Goal: Task Accomplishment & Management: Manage account settings

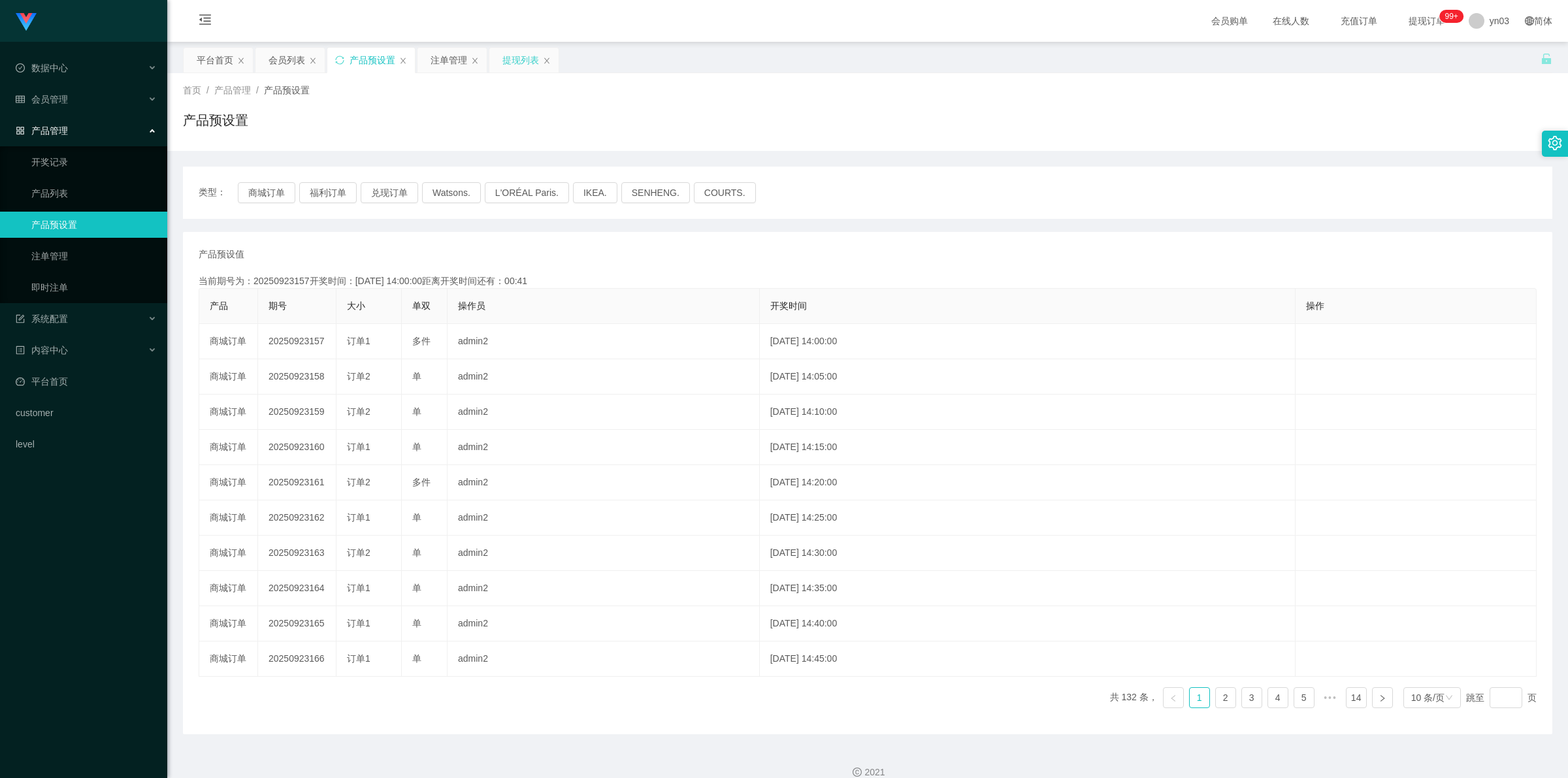
click at [520, 64] on div "提现列表" at bounding box center [520, 60] width 37 height 25
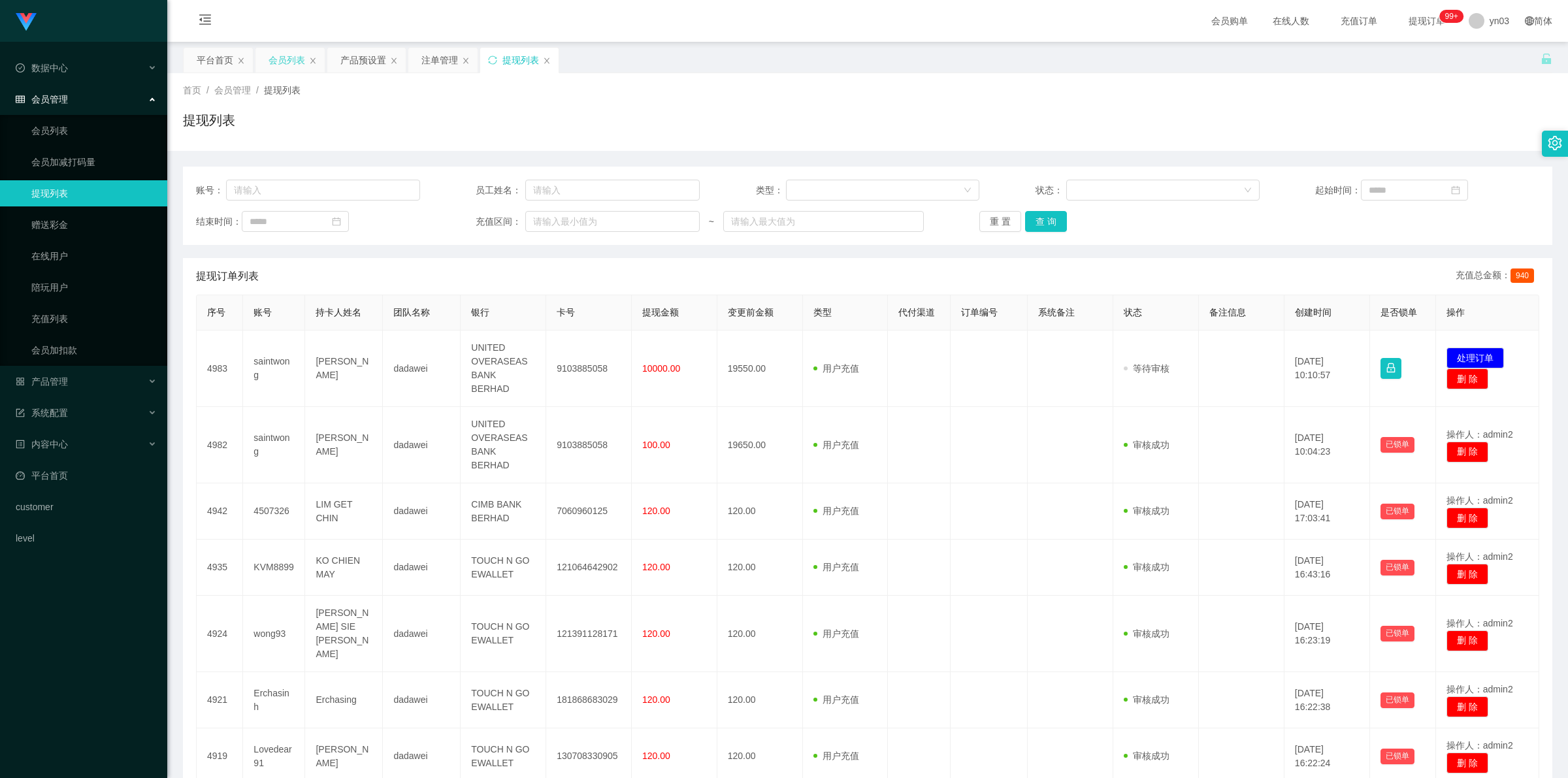
click at [272, 59] on div "会员列表" at bounding box center [286, 60] width 37 height 25
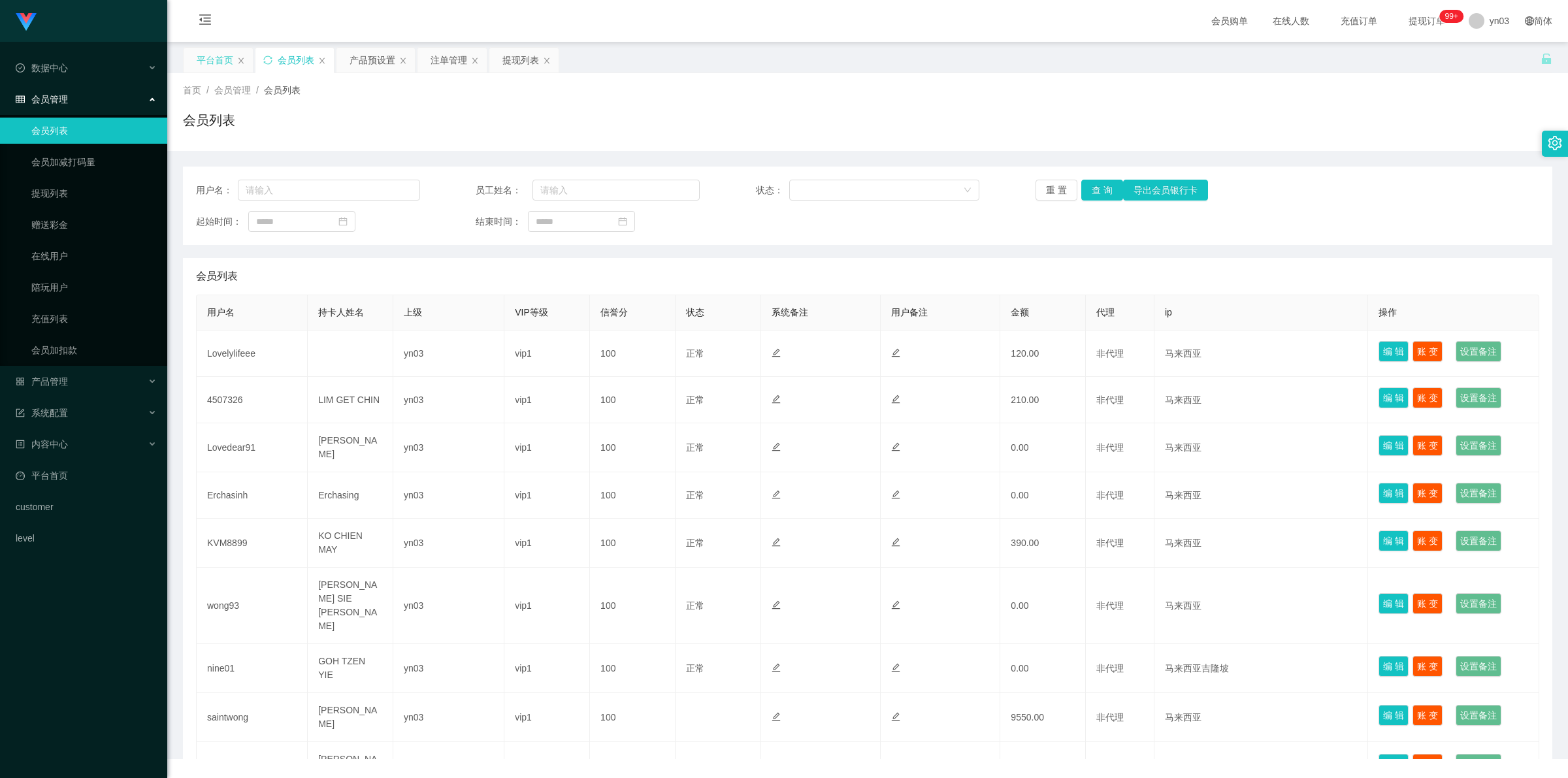
click at [210, 57] on div "平台首页" at bounding box center [215, 60] width 37 height 25
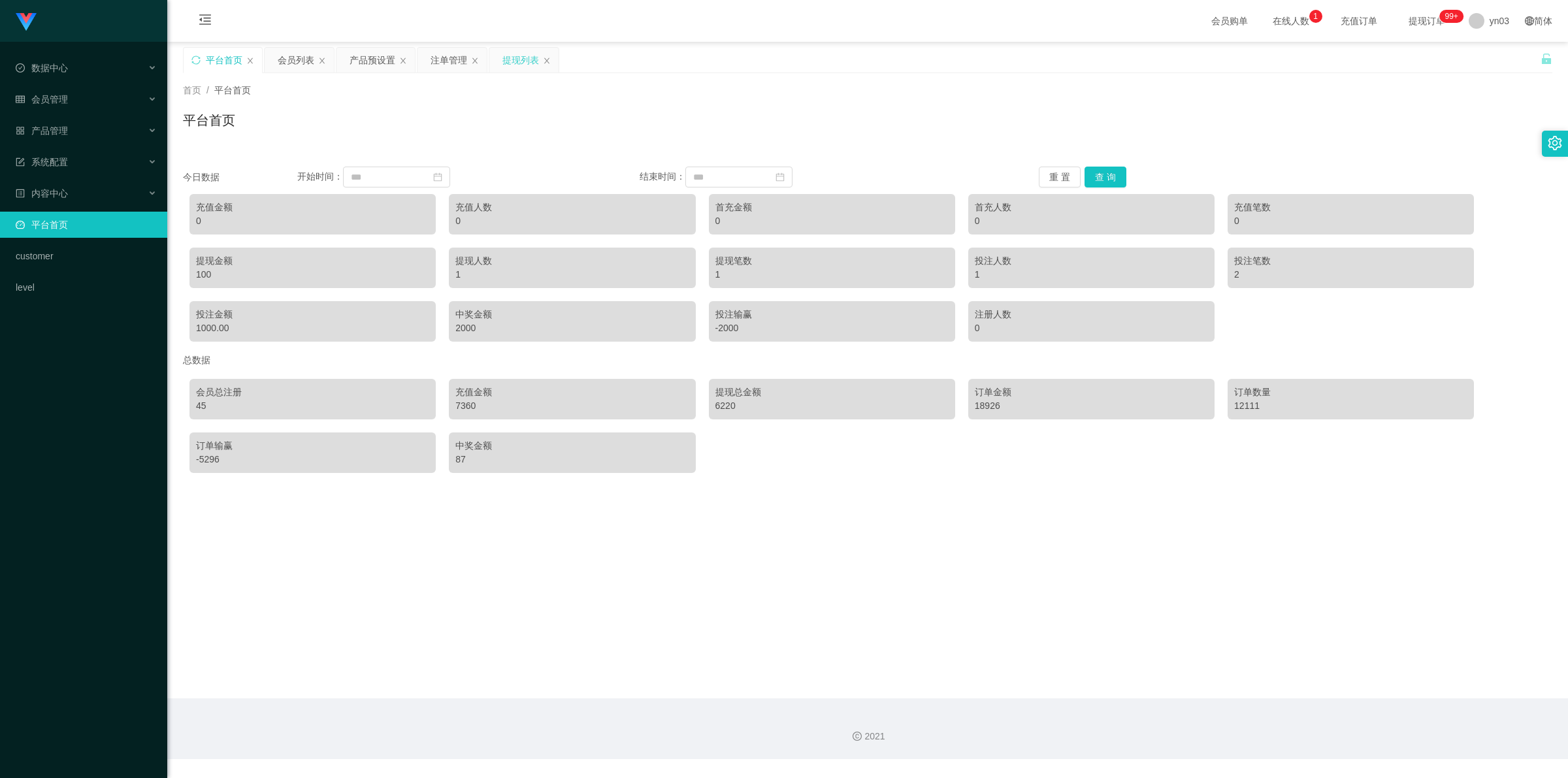
click at [526, 57] on div "提现列表" at bounding box center [520, 60] width 37 height 25
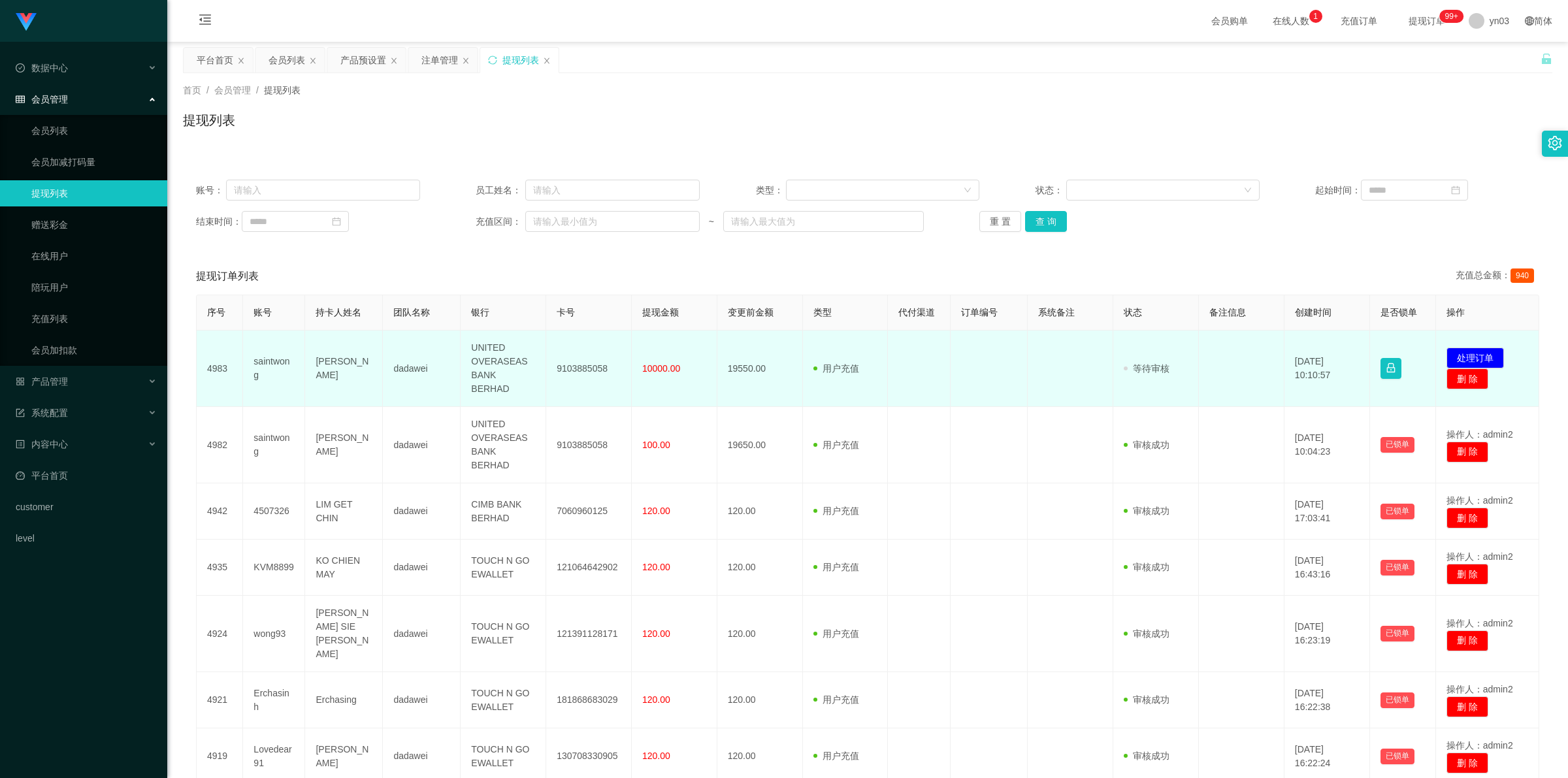
click at [272, 353] on td "saintwong" at bounding box center [274, 368] width 62 height 77
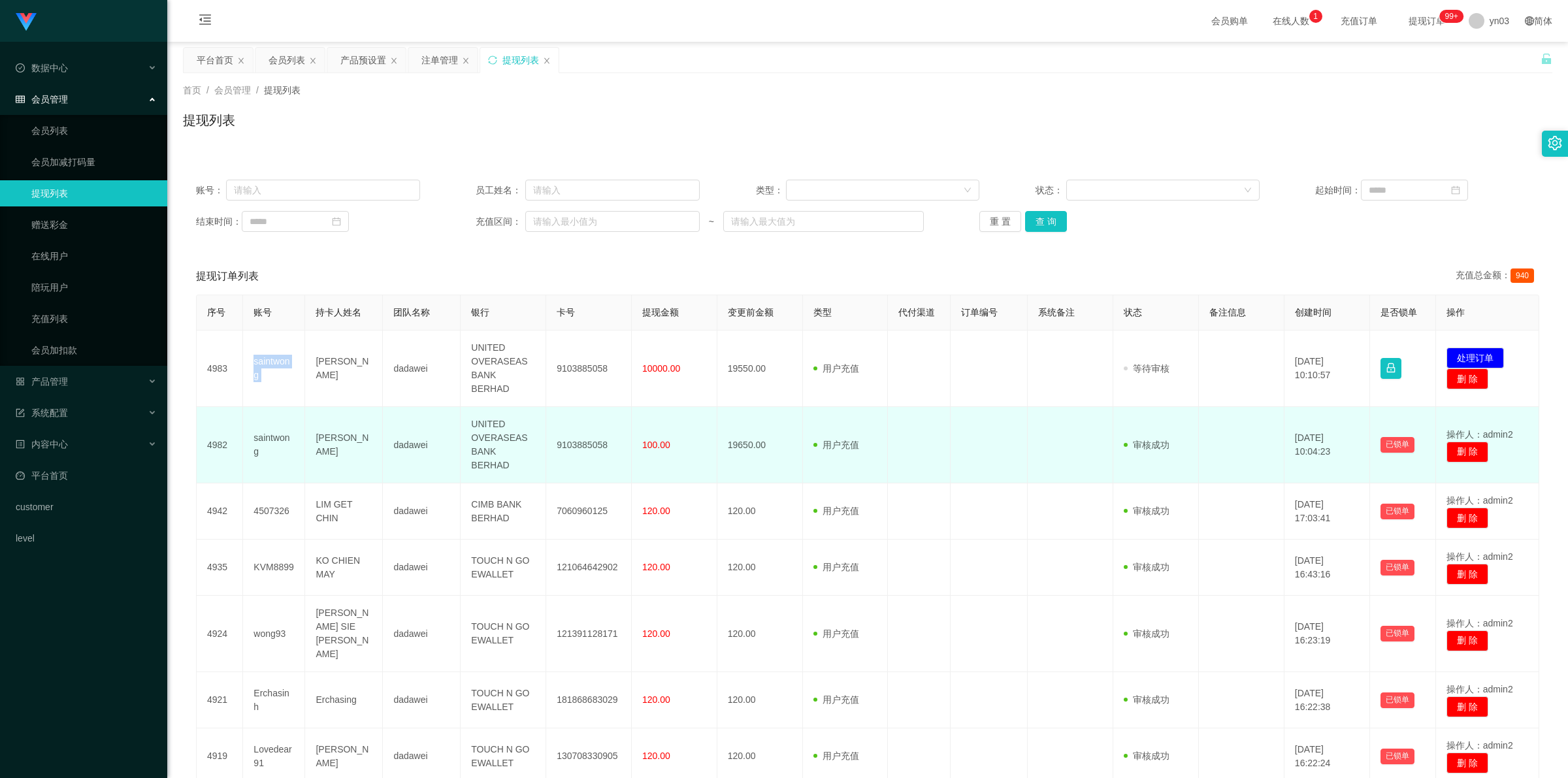
copy td "saintwong"
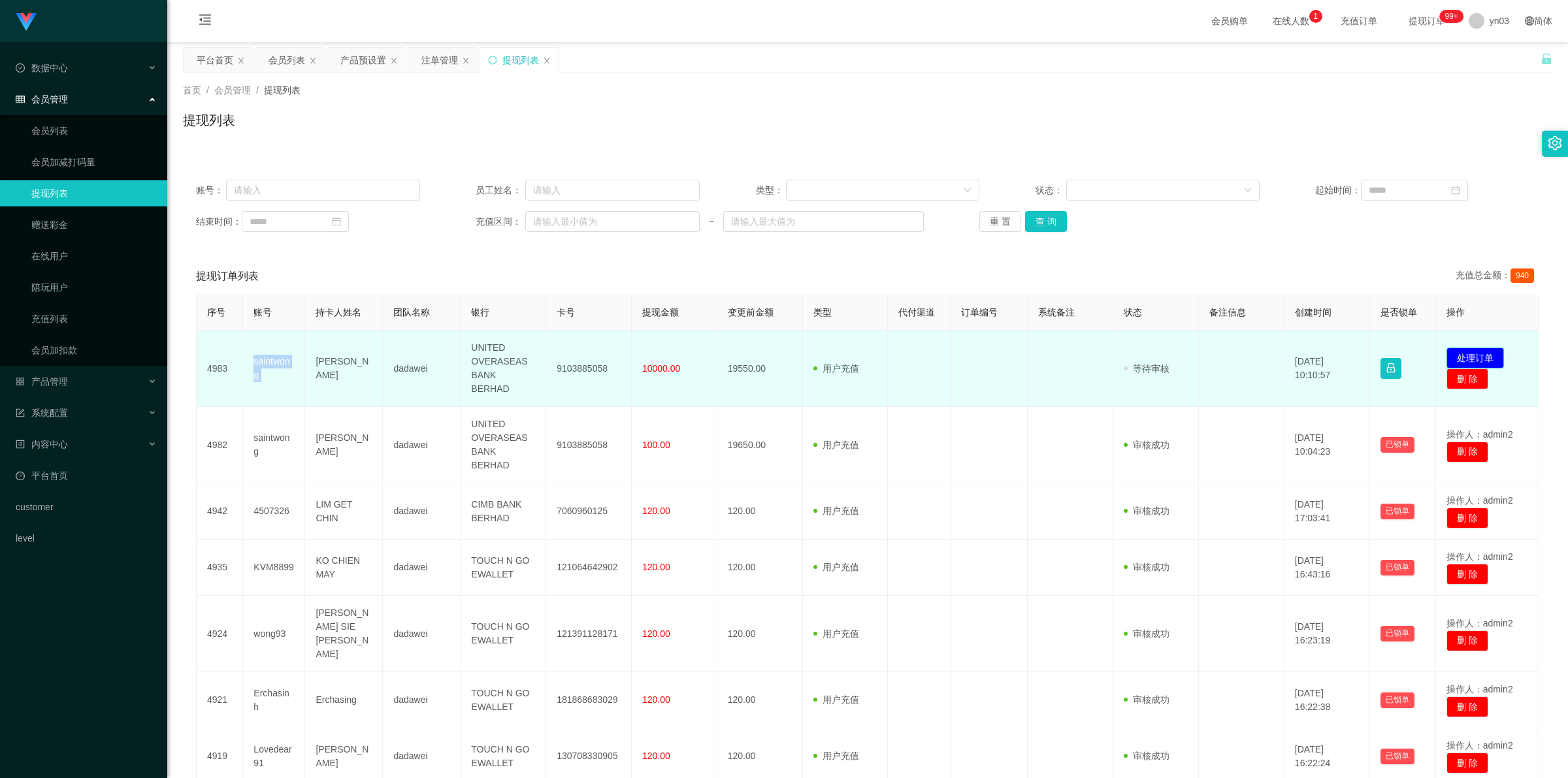
click at [1467, 348] on button "处理订单" at bounding box center [1475, 358] width 57 height 21
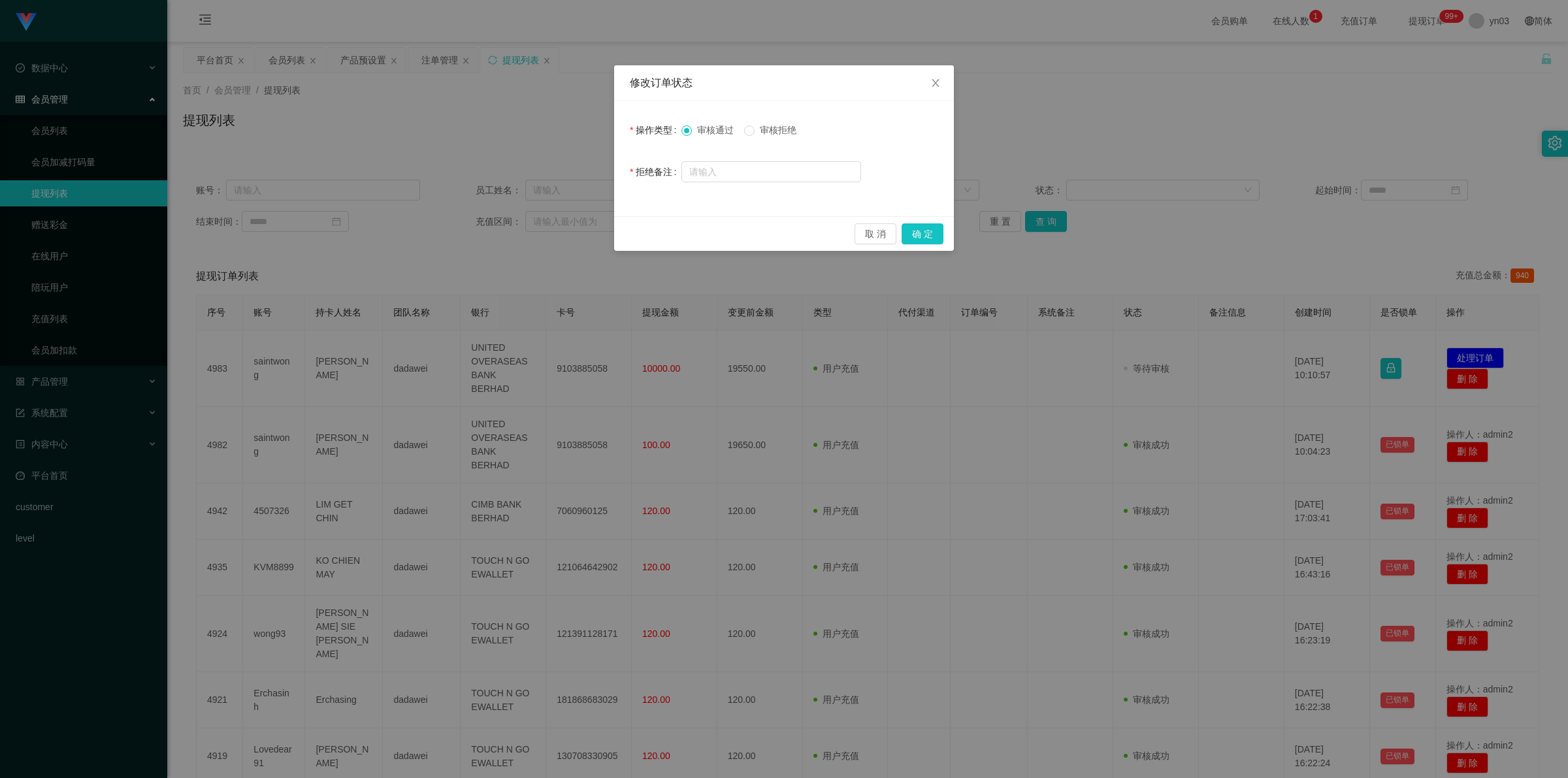
click at [779, 122] on div "审核通过 审核拒绝" at bounding box center [771, 130] width 179 height 26
click at [787, 129] on span "审核拒绝" at bounding box center [778, 130] width 47 height 10
click at [919, 237] on button "确 定" at bounding box center [922, 234] width 42 height 21
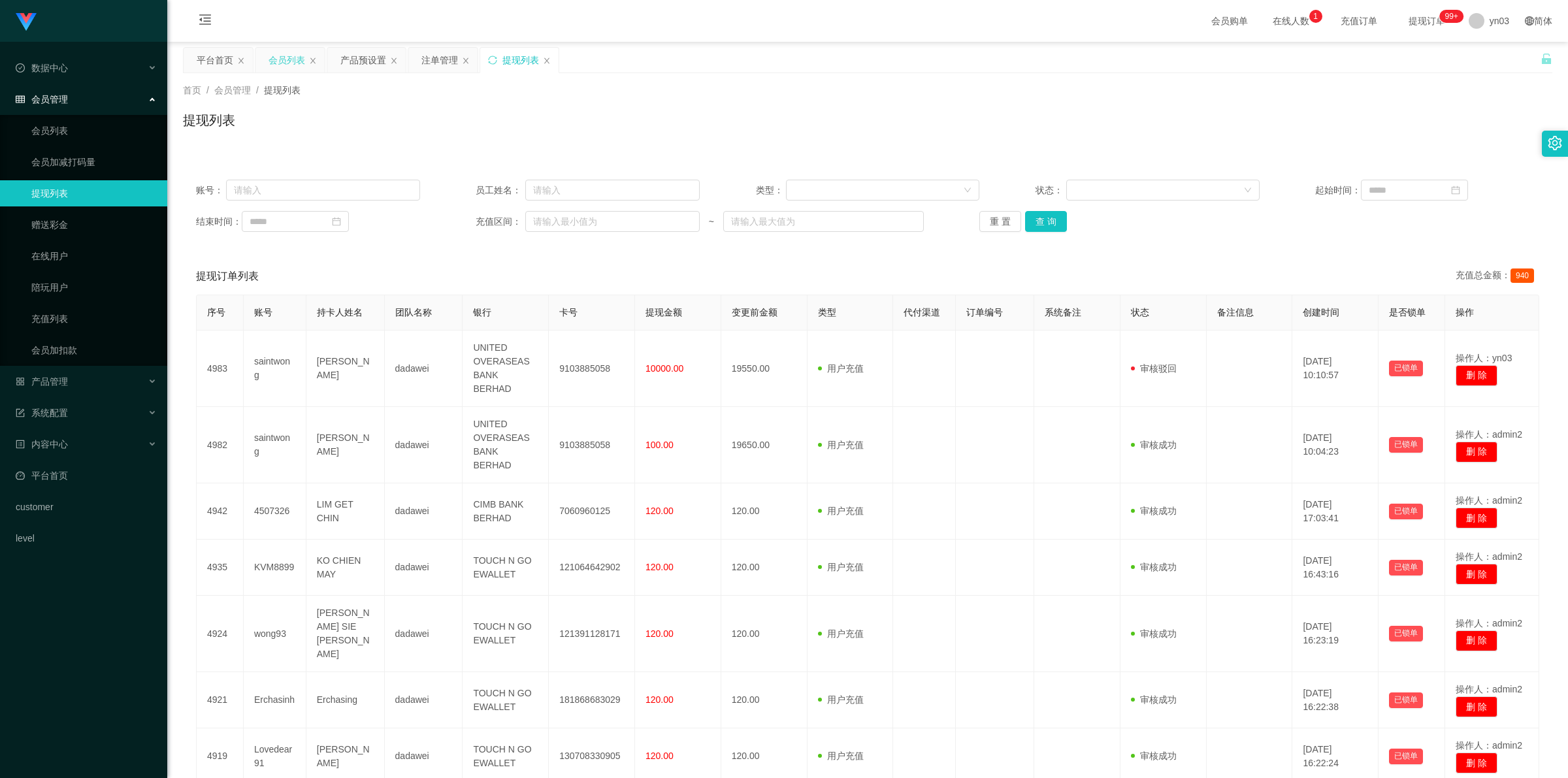
click at [283, 63] on div "会员列表" at bounding box center [286, 60] width 37 height 25
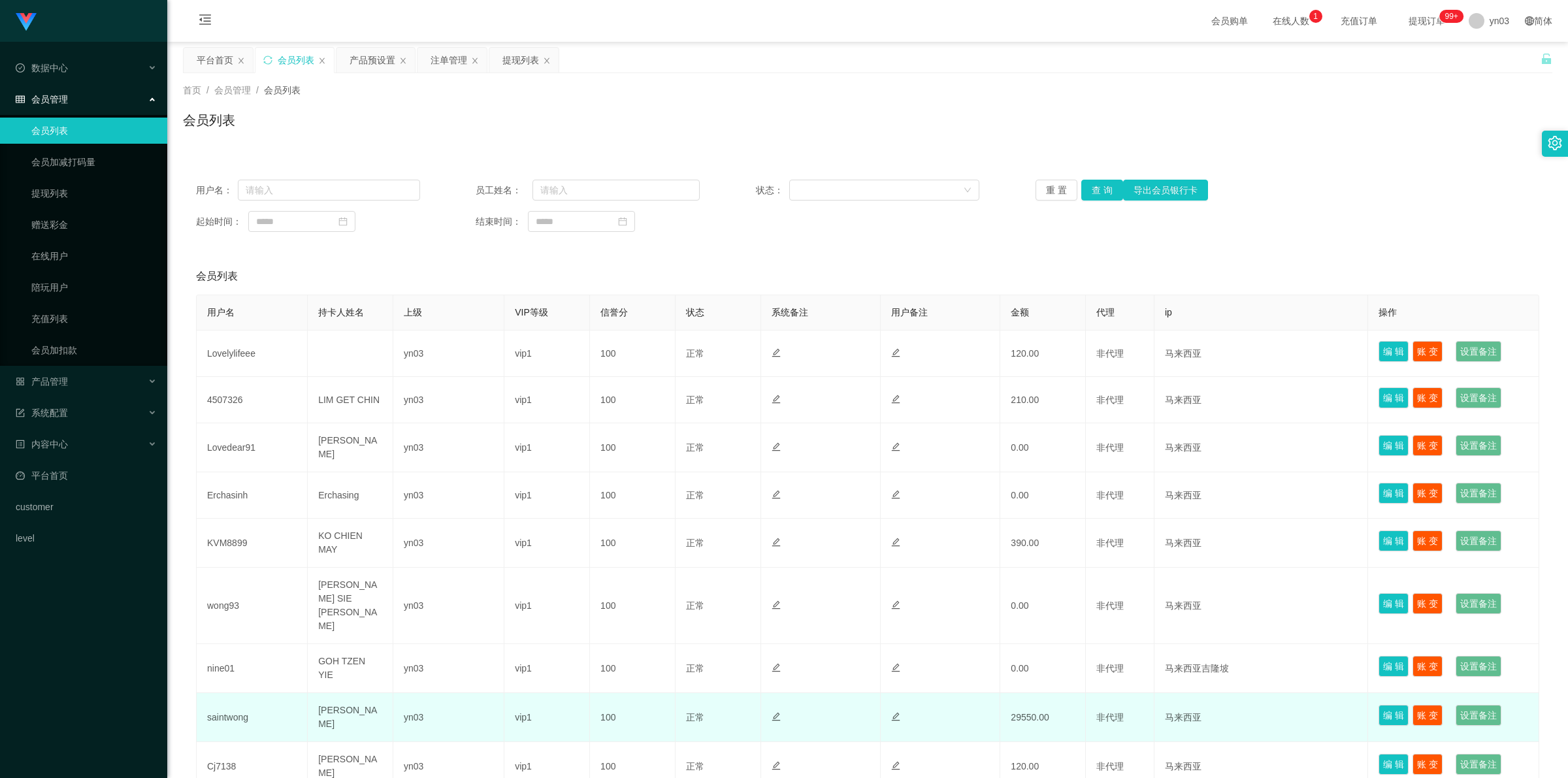
click at [232, 693] on td "saintwong" at bounding box center [252, 717] width 111 height 49
copy td "saintwong"
click at [1040, 693] on td "29550.00" at bounding box center [1043, 717] width 86 height 49
click at [226, 693] on td "saintwong" at bounding box center [252, 717] width 111 height 49
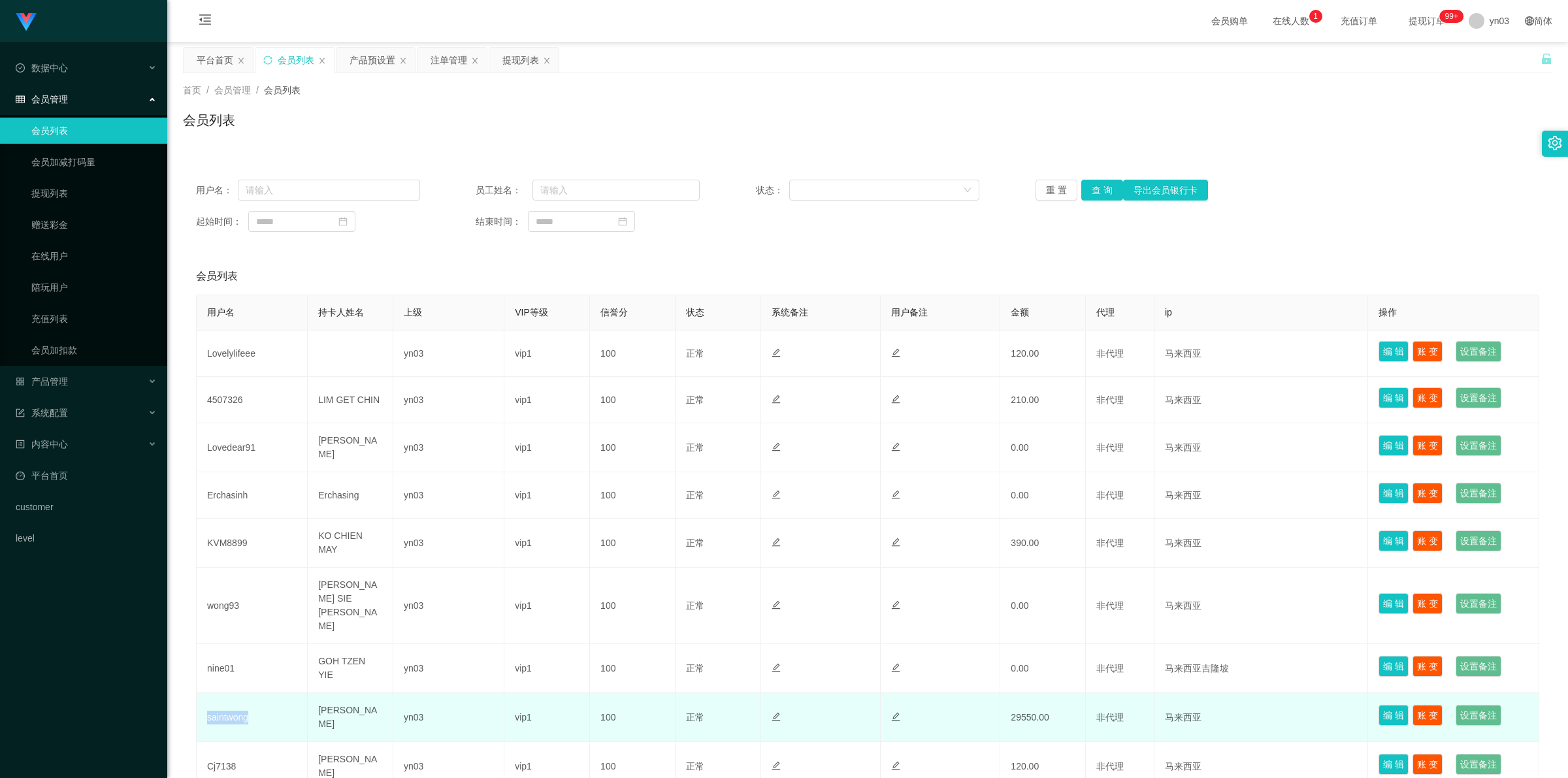
click at [226, 693] on td "saintwong" at bounding box center [252, 717] width 111 height 49
copy td "saintwong"
click at [1033, 693] on td "29550.00" at bounding box center [1043, 717] width 86 height 49
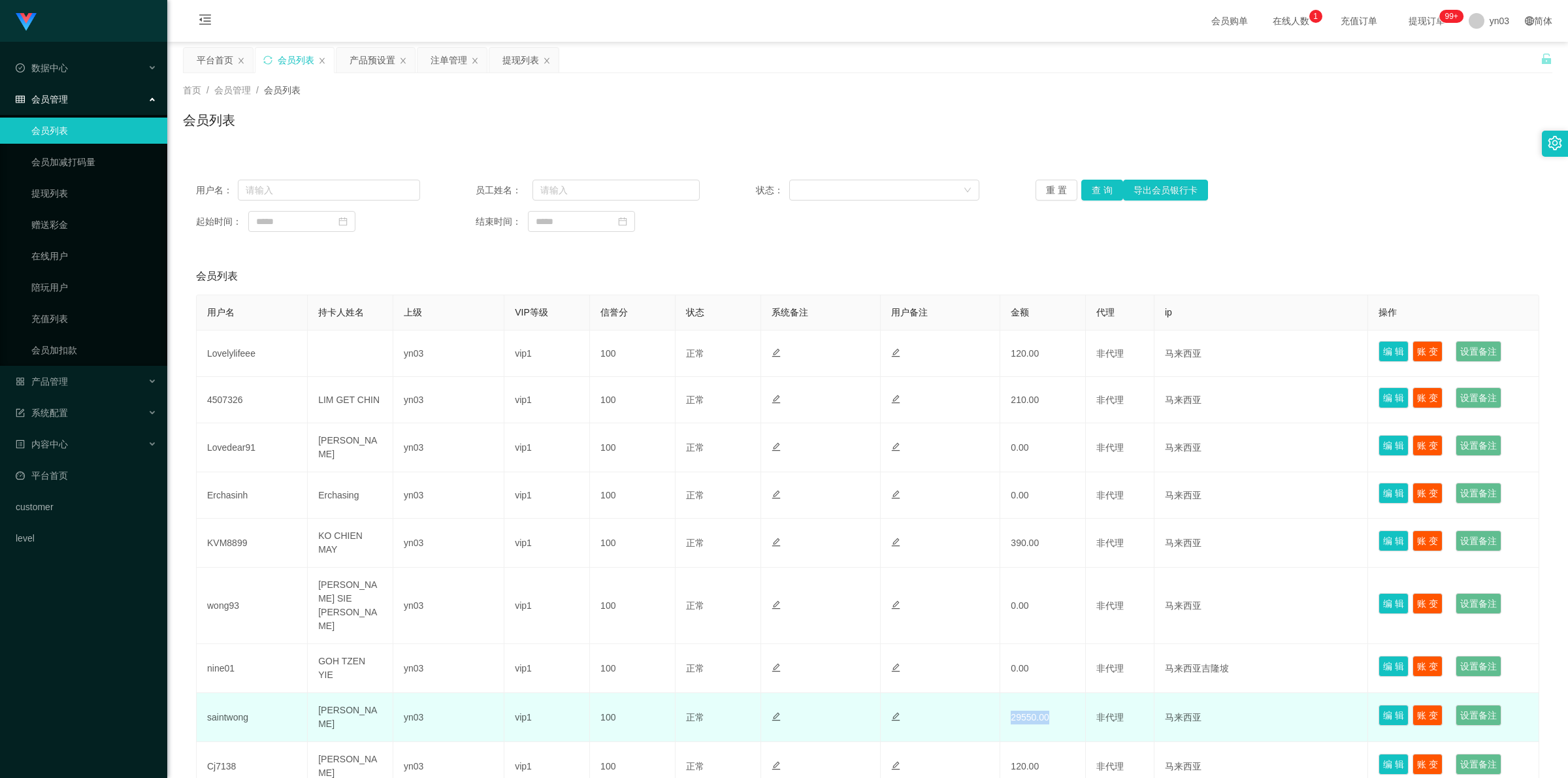
copy td "29550.00"
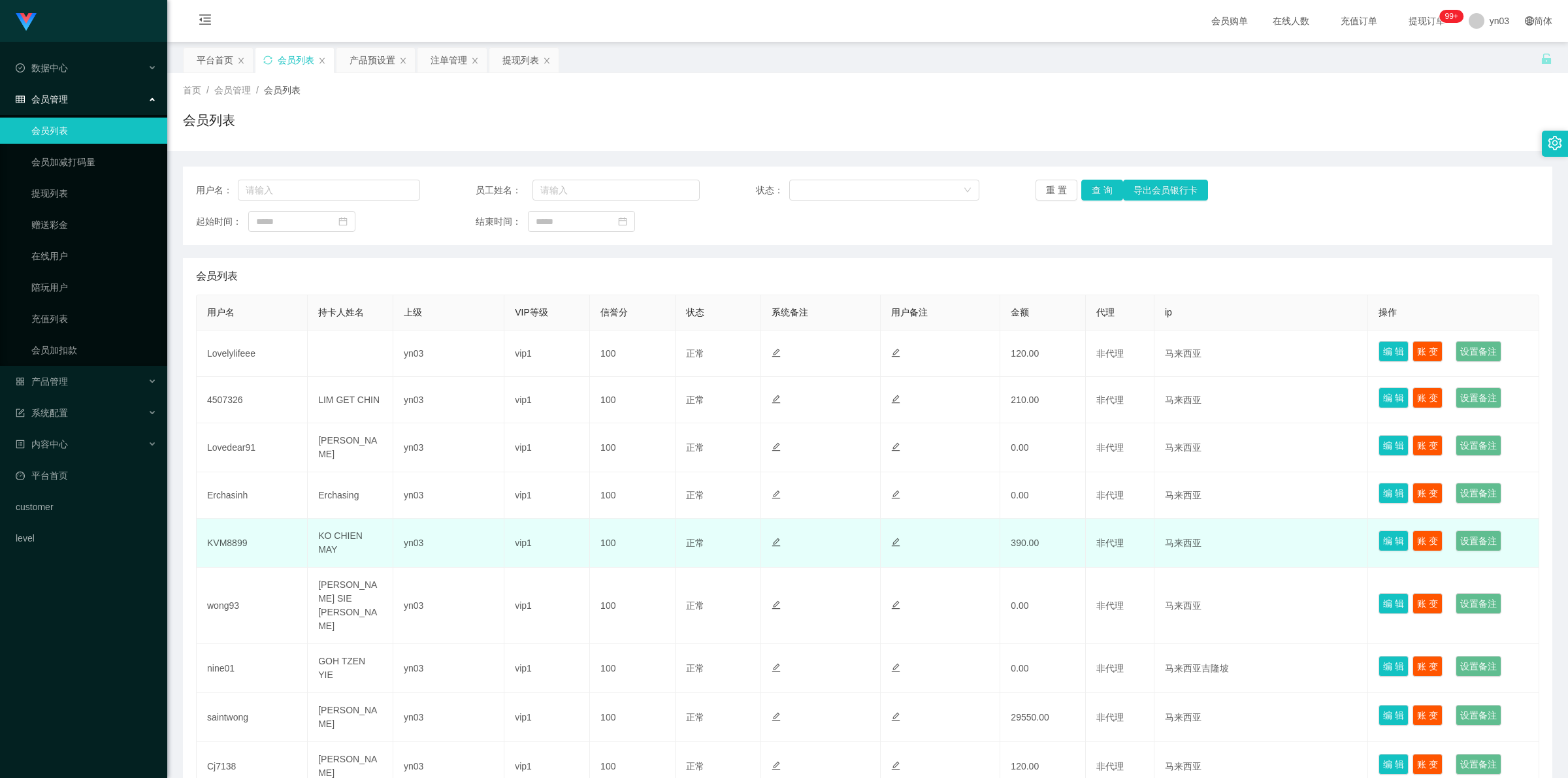
click at [353, 288] on td "KO CHIEN MAY" at bounding box center [350, 543] width 86 height 49
copy td "KO CHIEN MAY"
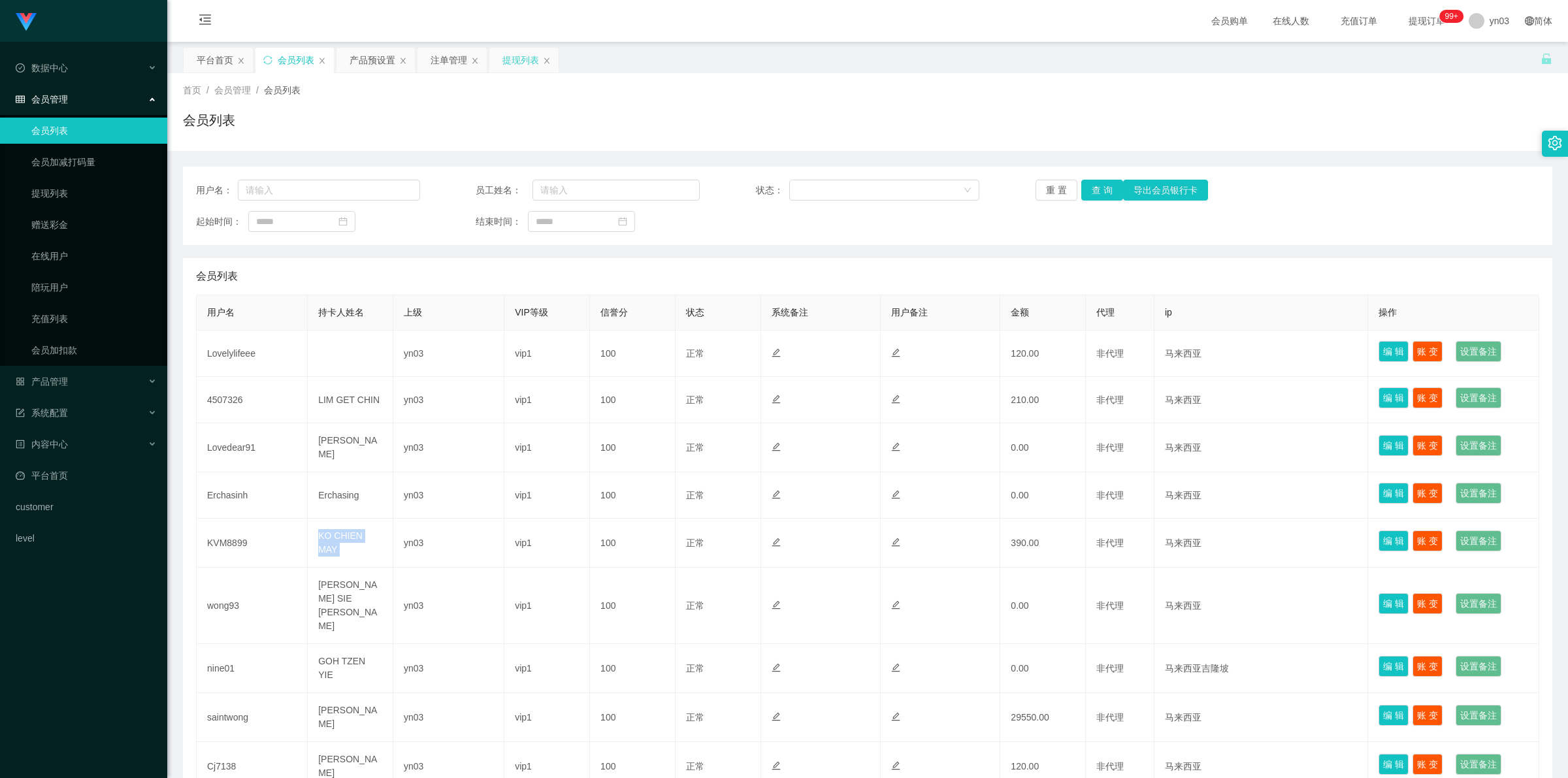
click at [413, 61] on div "提现列表" at bounding box center [520, 60] width 37 height 25
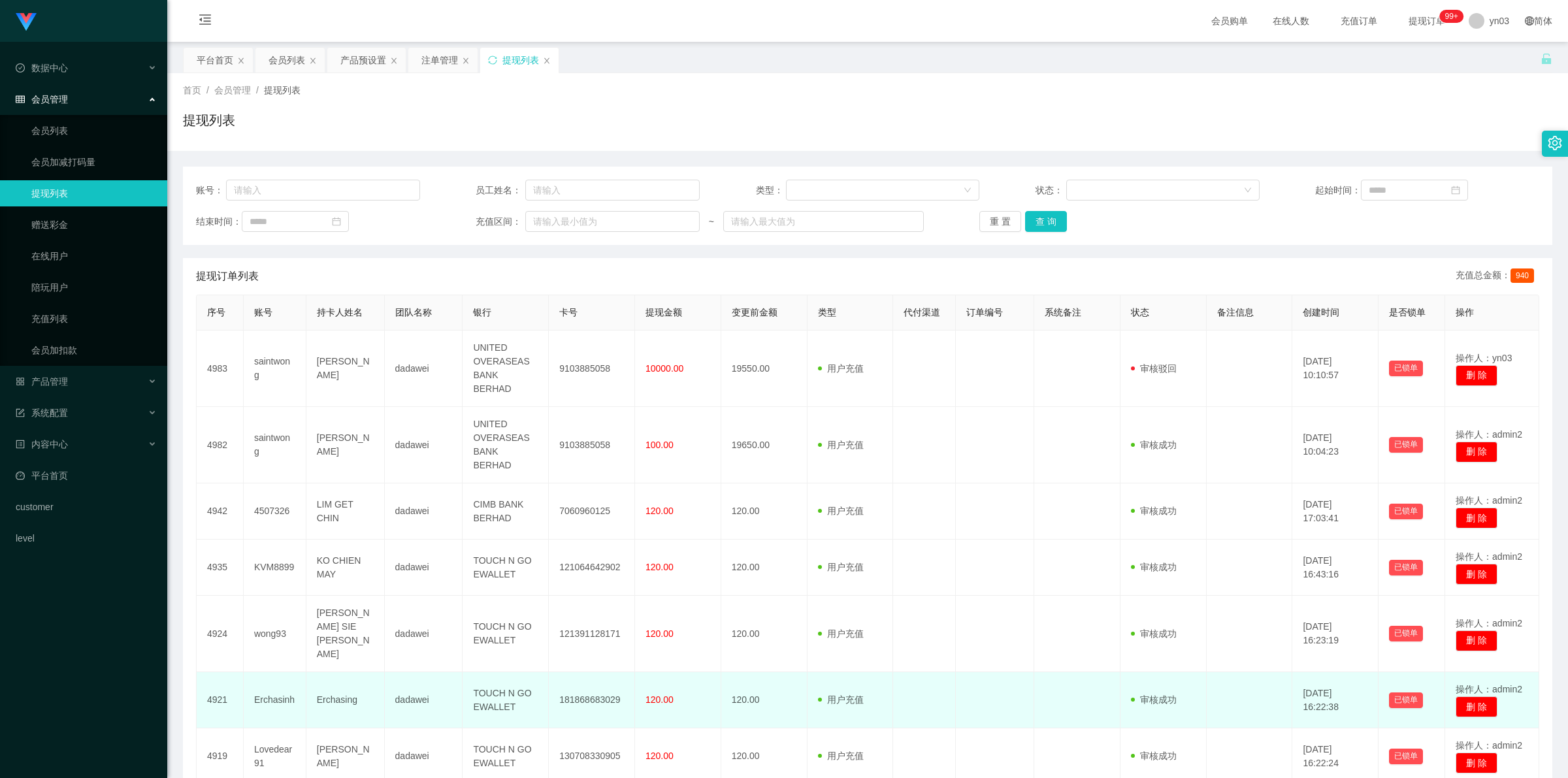
click at [413, 288] on td "TOUCH N GO EWALLET" at bounding box center [506, 700] width 86 height 56
copy td "TOUCH N GO EWALLET"
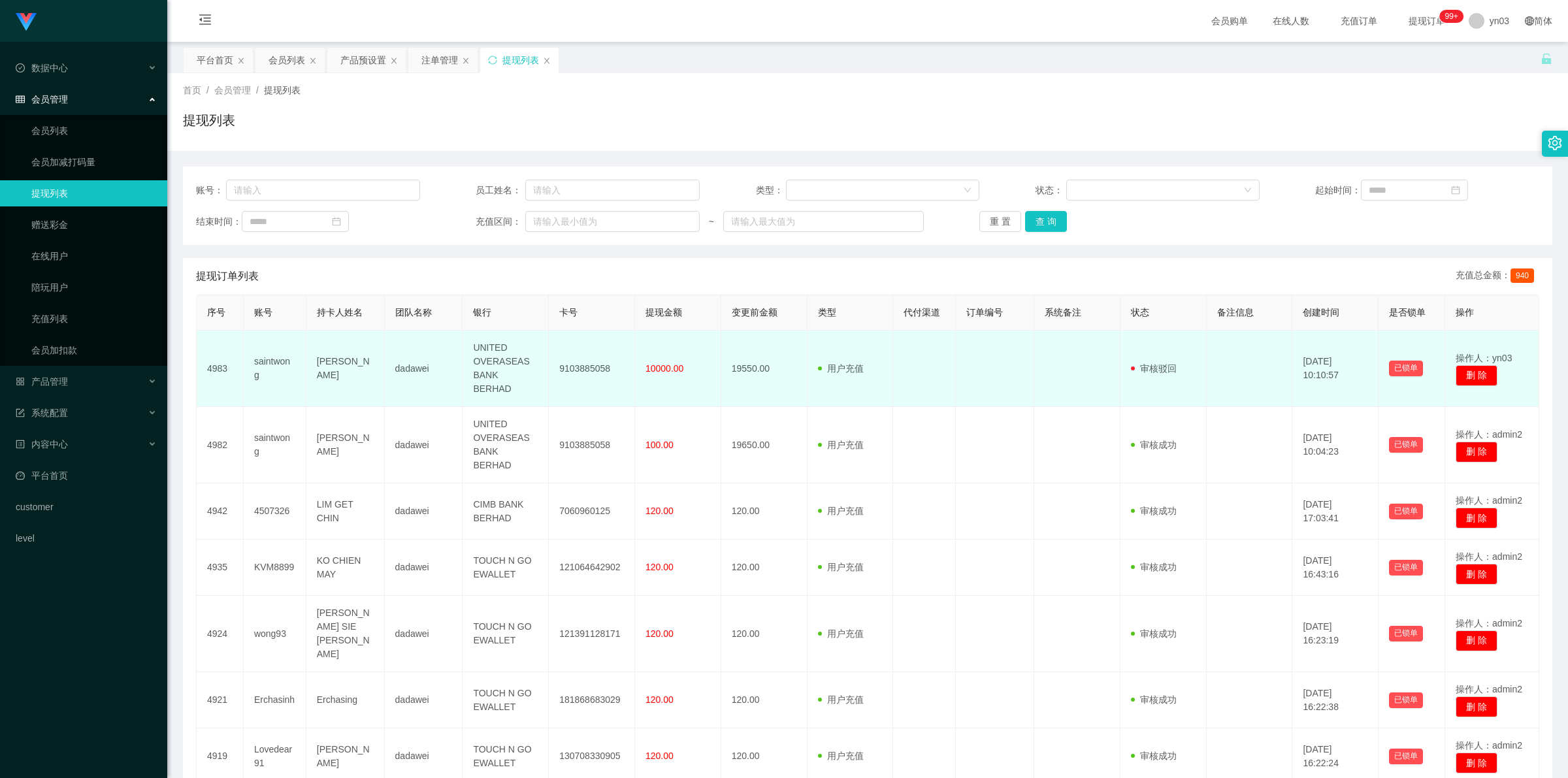
click at [259, 288] on td "saintwong" at bounding box center [275, 368] width 63 height 77
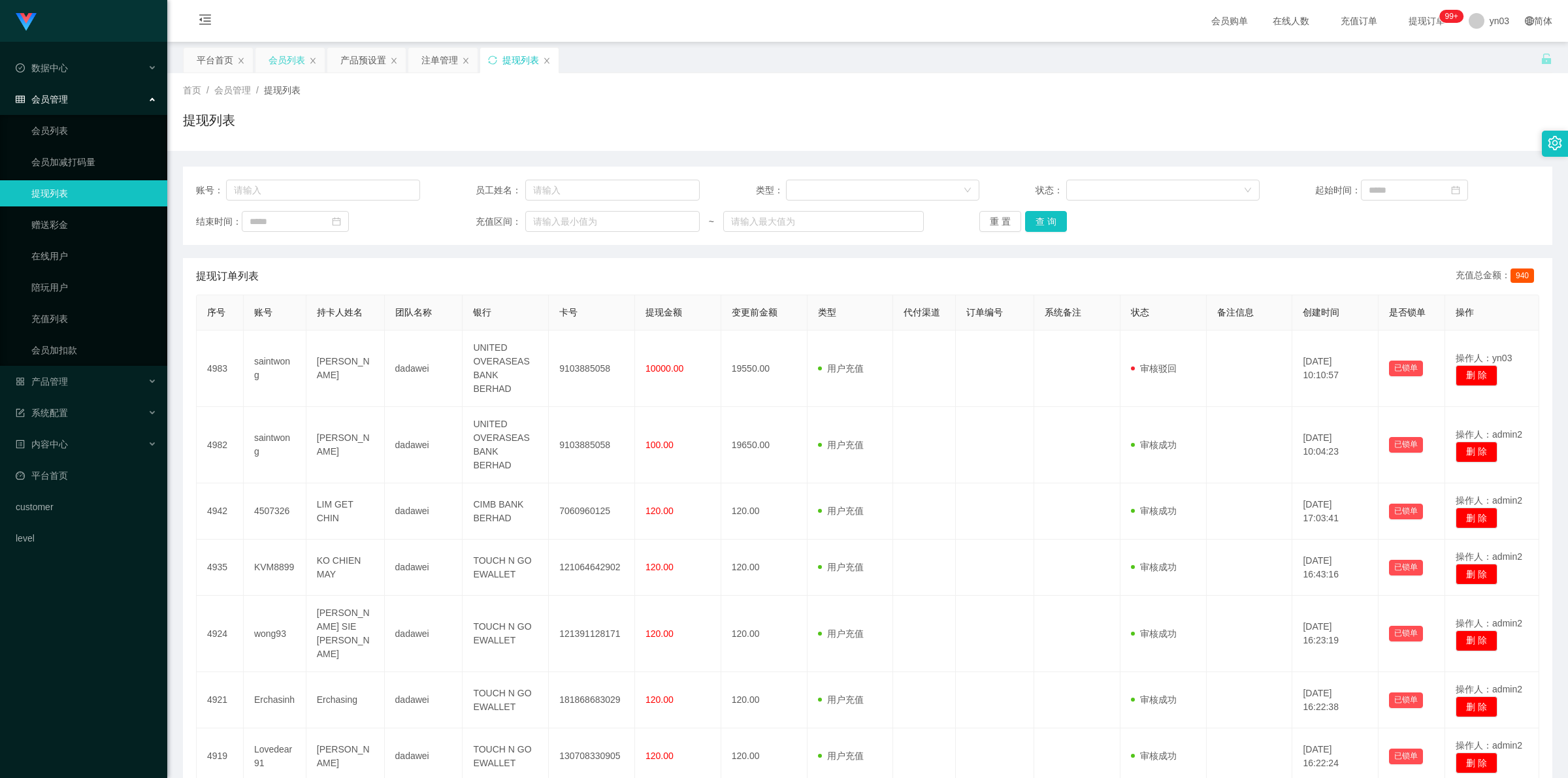
click at [277, 57] on div "会员列表" at bounding box center [286, 60] width 37 height 25
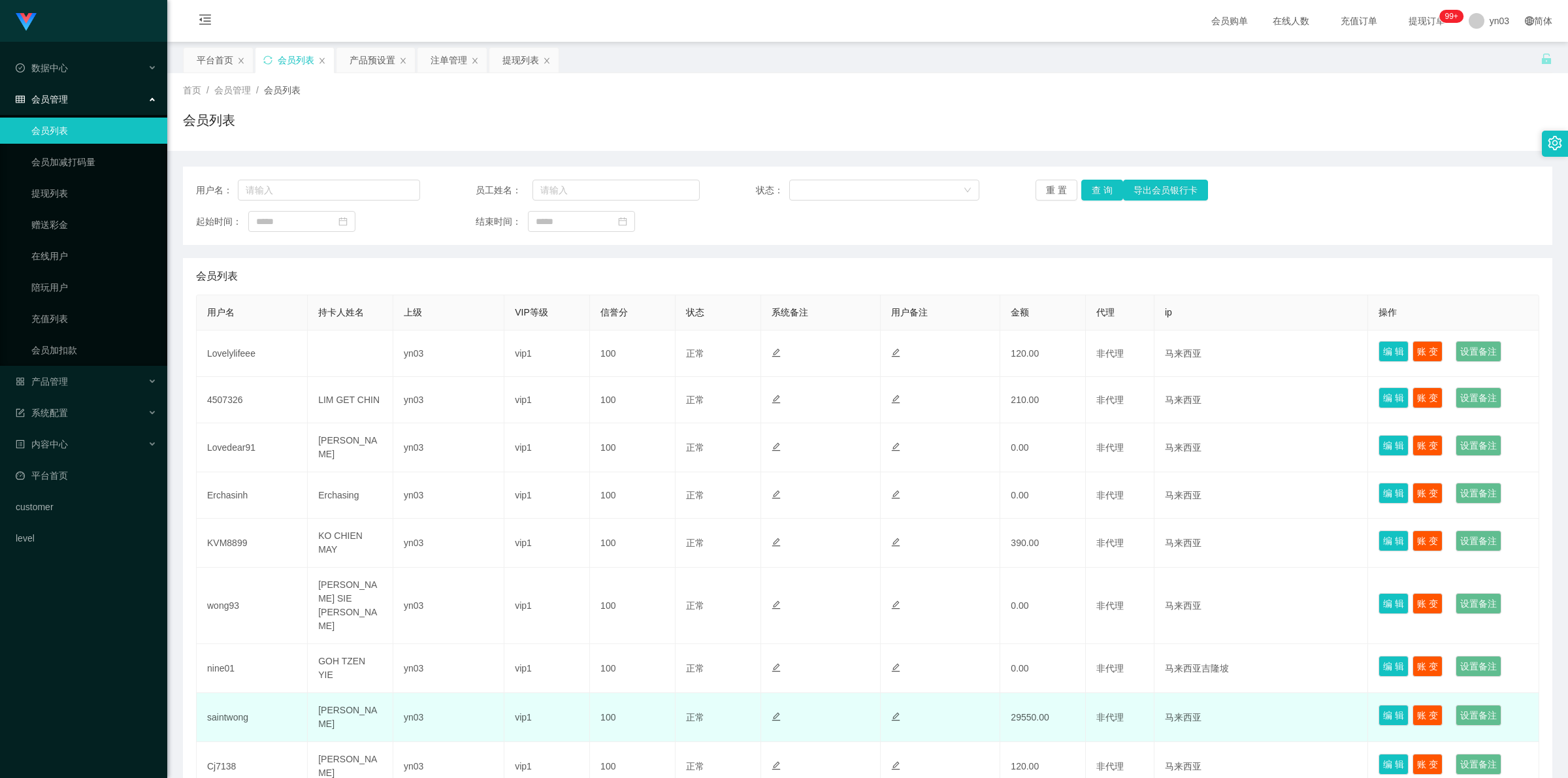
scroll to position [121, 0]
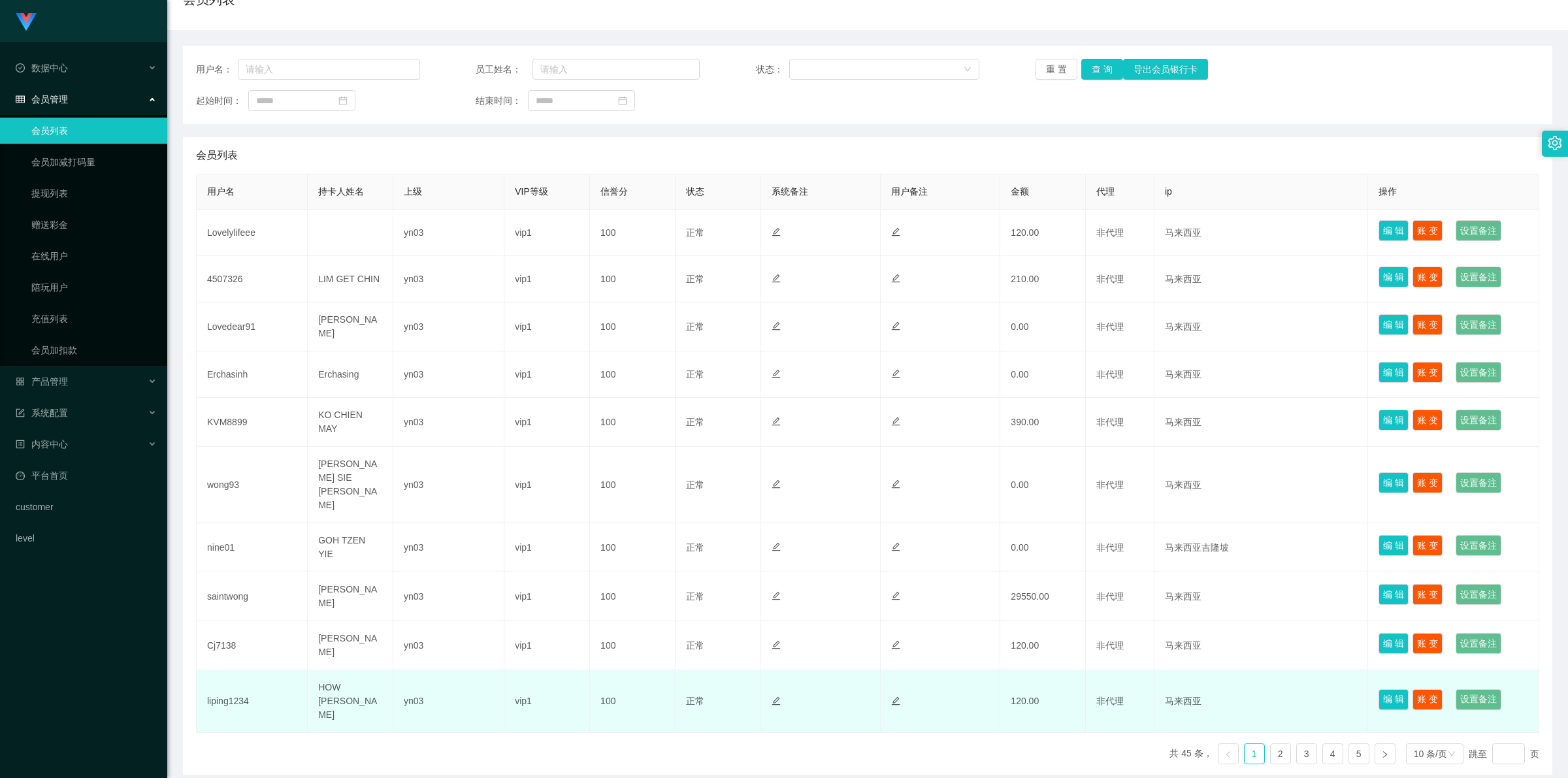
click at [340, 288] on td "HOW [PERSON_NAME]" at bounding box center [350, 701] width 86 height 63
copy td "HOW [PERSON_NAME]"
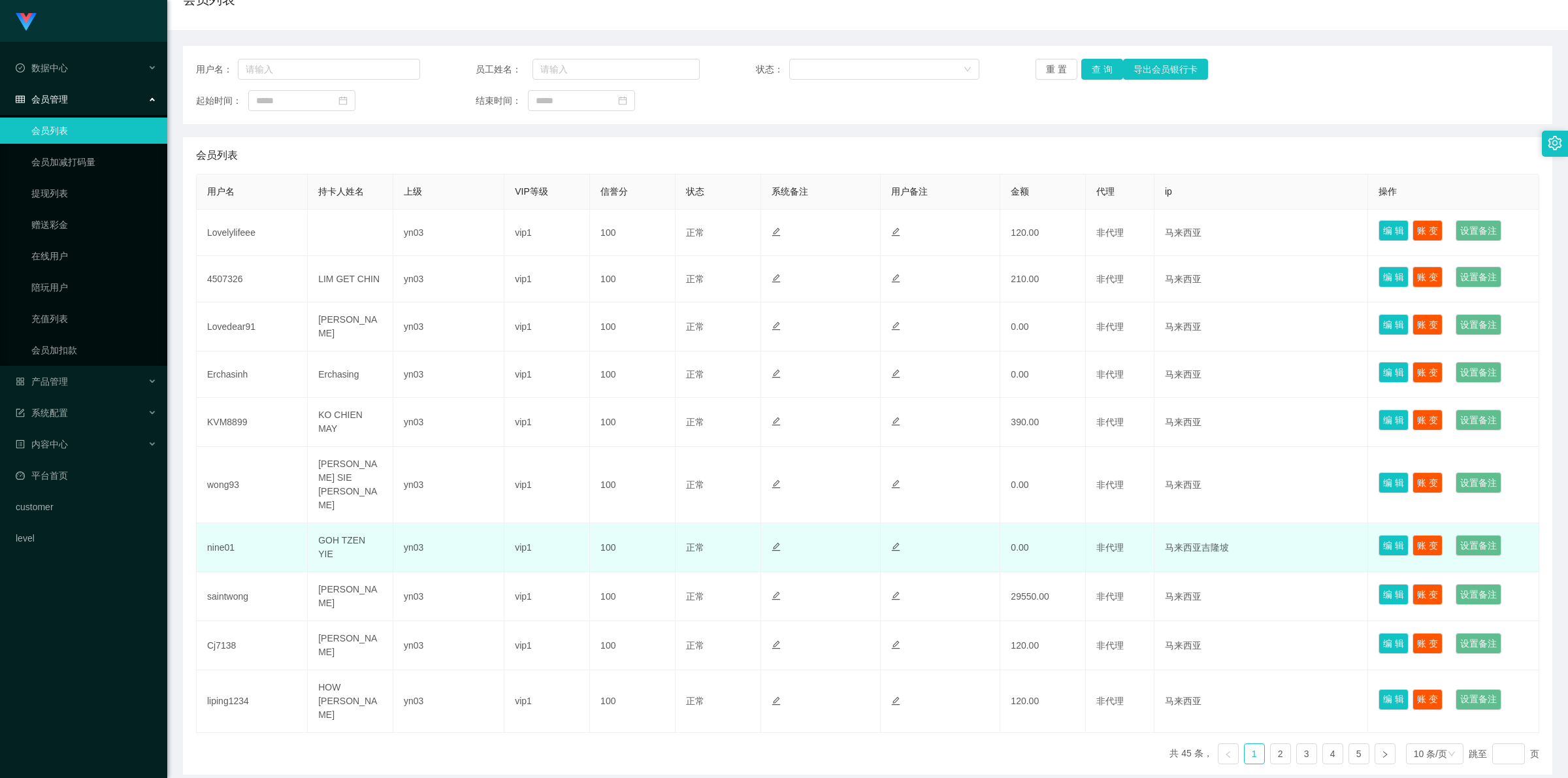
click at [343, 288] on td "GOH TZEN YIE" at bounding box center [350, 548] width 86 height 49
copy td "GOH TZEN YIE"
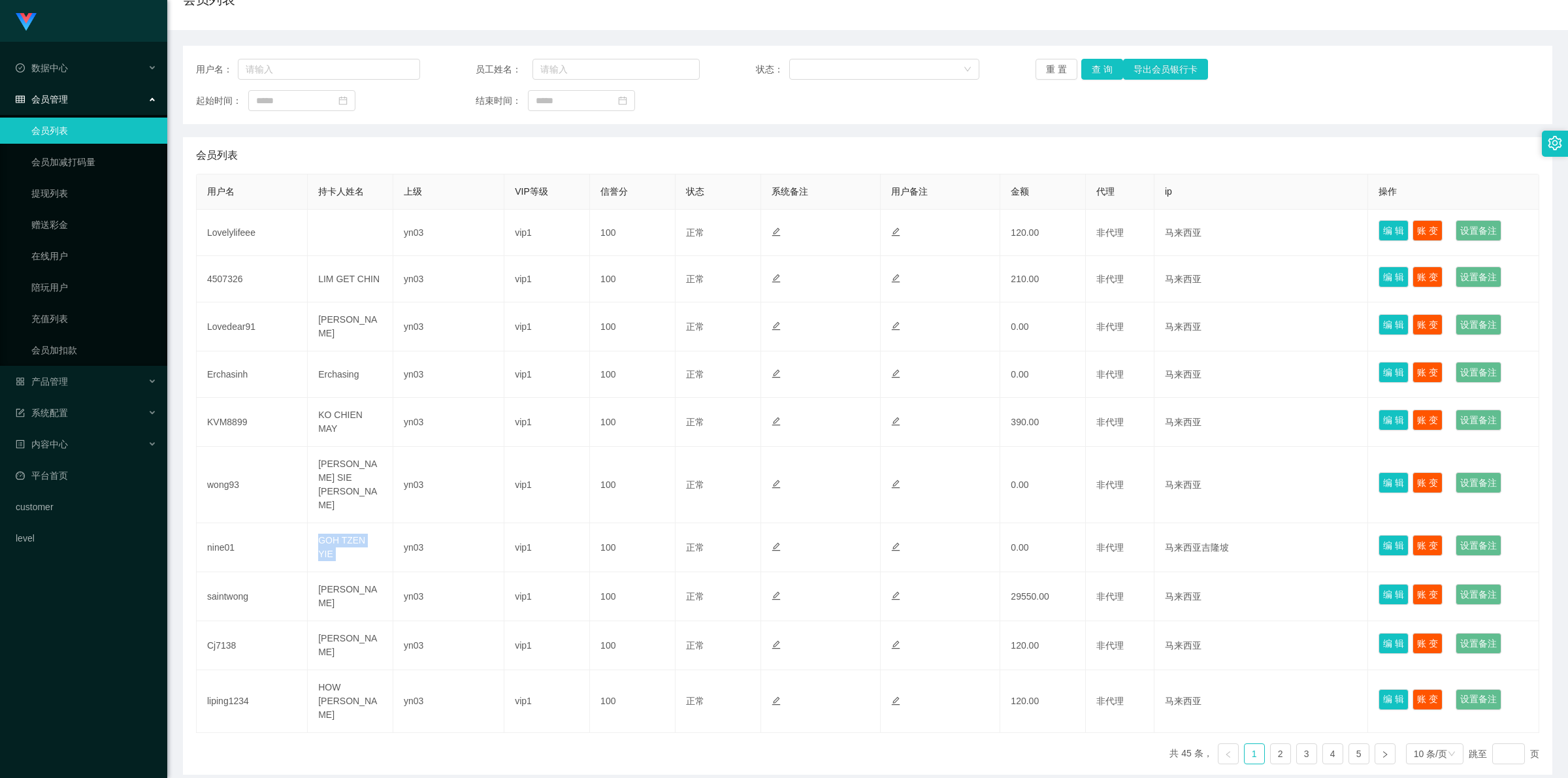
scroll to position [0, 0]
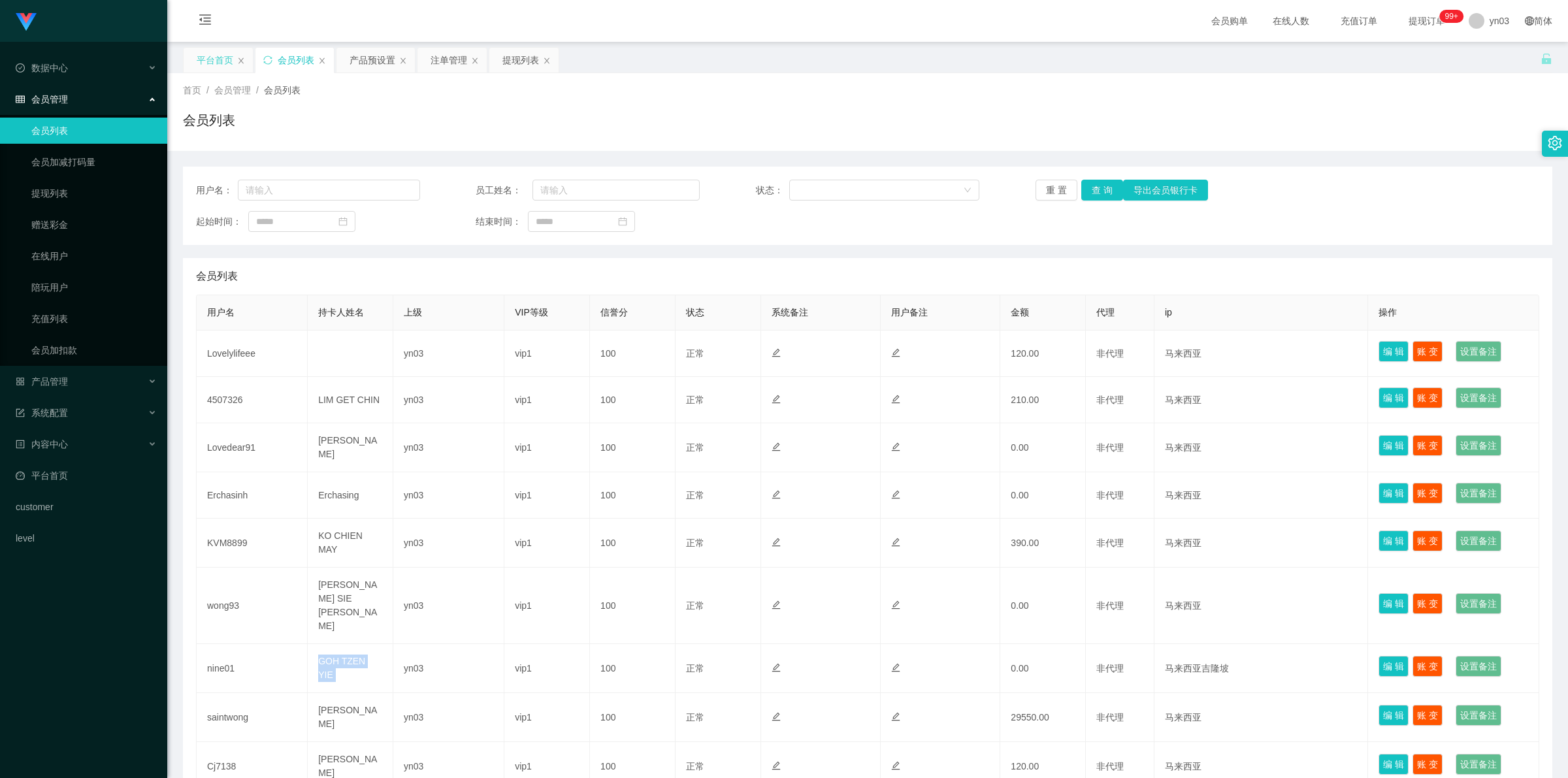
click at [221, 54] on div "平台首页" at bounding box center [215, 60] width 37 height 25
